Goal: Transaction & Acquisition: Purchase product/service

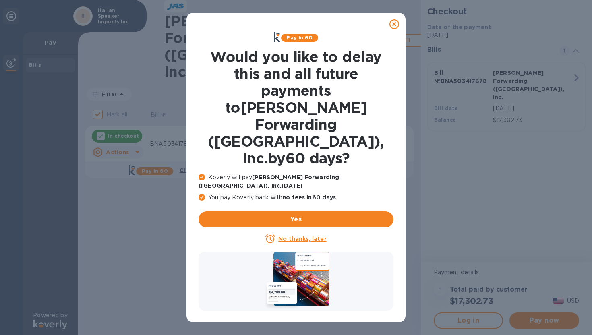
click at [394, 26] on icon at bounding box center [395, 24] width 10 height 10
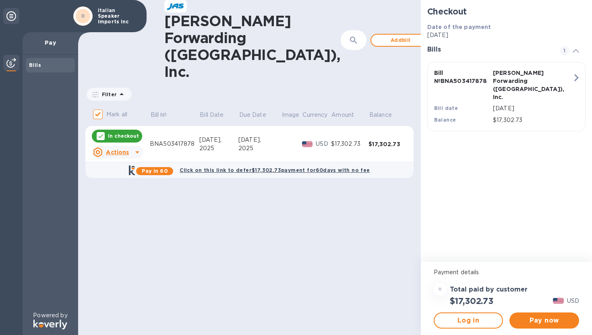
click at [271, 144] on div "2025" at bounding box center [259, 148] width 43 height 8
click at [137, 147] on icon at bounding box center [138, 152] width 10 height 10
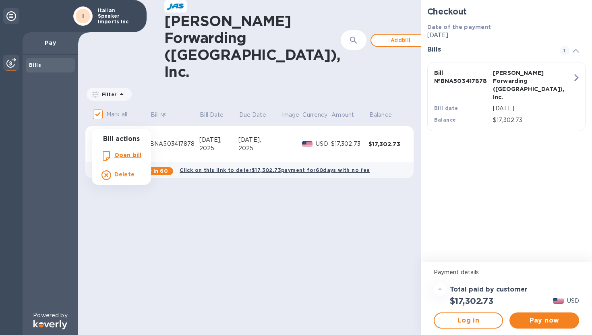
click at [135, 123] on div at bounding box center [296, 167] width 592 height 335
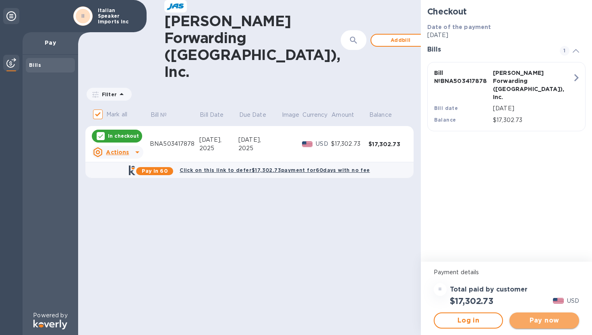
click at [543, 326] on button "Pay now" at bounding box center [545, 321] width 70 height 16
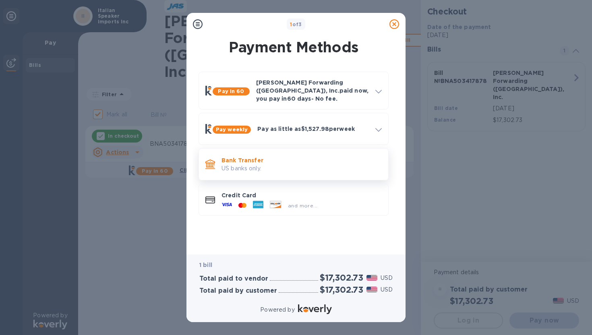
click at [271, 169] on div "Bank Transfer US banks only." at bounding box center [301, 164] width 167 height 23
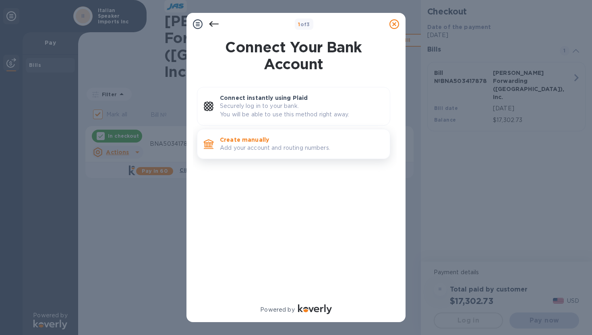
click at [247, 144] on p "Add your account and routing numbers." at bounding box center [302, 148] width 164 height 8
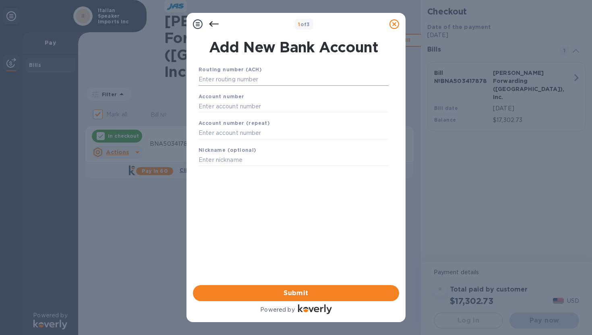
click at [230, 75] on input "text" at bounding box center [294, 80] width 190 height 12
click at [235, 83] on input "text" at bounding box center [294, 80] width 190 height 12
click at [235, 77] on input "text" at bounding box center [294, 80] width 190 height 12
paste input "8066049630"
type input "8066049630"
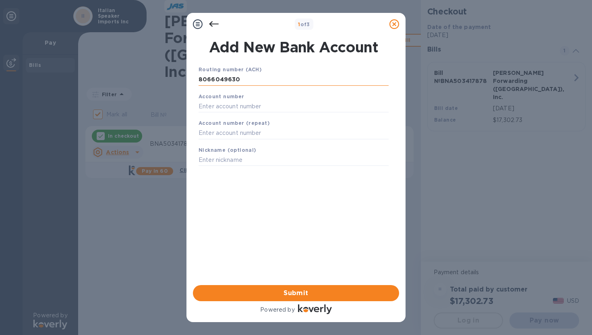
click at [230, 81] on input "8066049630" at bounding box center [294, 80] width 190 height 12
click at [220, 122] on b "Account number (repeat)" at bounding box center [234, 123] width 71 height 6
click at [220, 126] on b "Account number (repeat)" at bounding box center [234, 123] width 71 height 6
click at [218, 135] on input "text" at bounding box center [294, 133] width 190 height 12
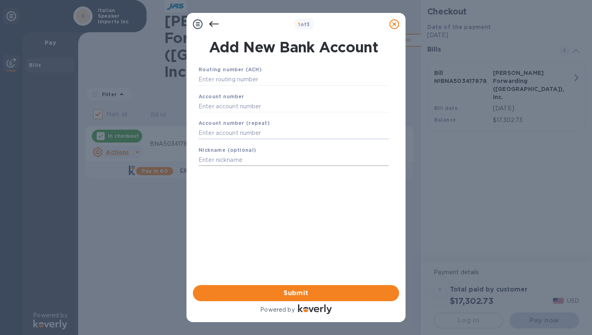
paste input "8066049630"
type input "8066049630"
click at [214, 159] on input "text" at bounding box center [294, 160] width 190 height 12
paste input "8066049630"
type input "8066049630"
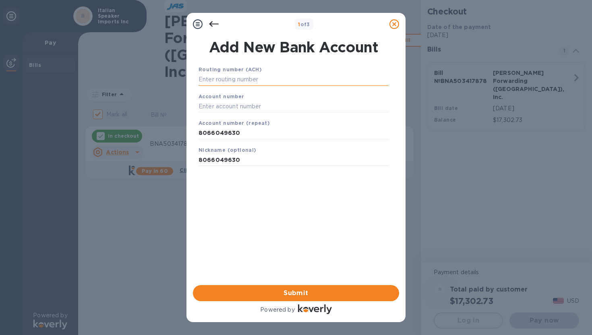
click at [227, 78] on input "text" at bounding box center [294, 80] width 190 height 12
paste input "221970980"
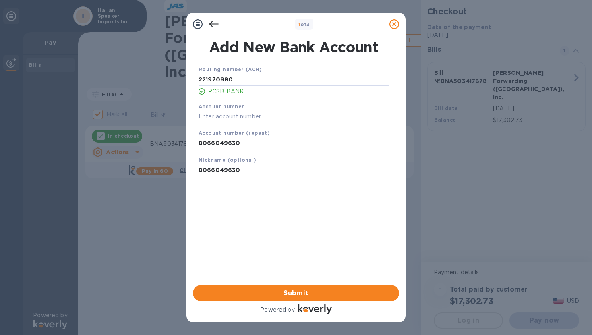
type input "221970980"
click at [235, 120] on input "text" at bounding box center [294, 116] width 190 height 12
click at [230, 140] on input "8066049630" at bounding box center [294, 143] width 190 height 12
click at [225, 115] on input "text" at bounding box center [294, 116] width 190 height 12
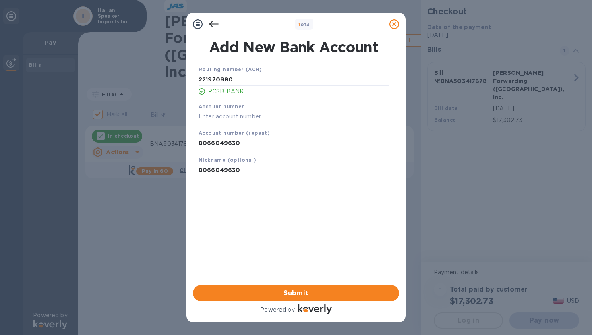
paste input "8066049630"
type input "8066049630"
click at [223, 167] on input "8066049630" at bounding box center [294, 170] width 190 height 12
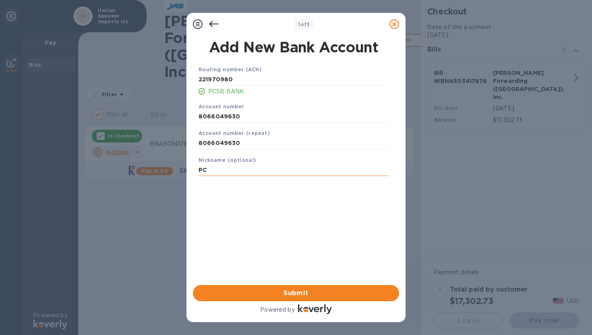
type input "P"
type input "PCSB"
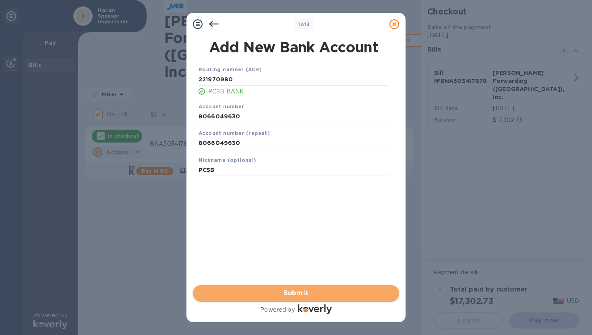
click at [270, 293] on span "Submit" at bounding box center [295, 293] width 193 height 10
